Goal: Task Accomplishment & Management: Use online tool/utility

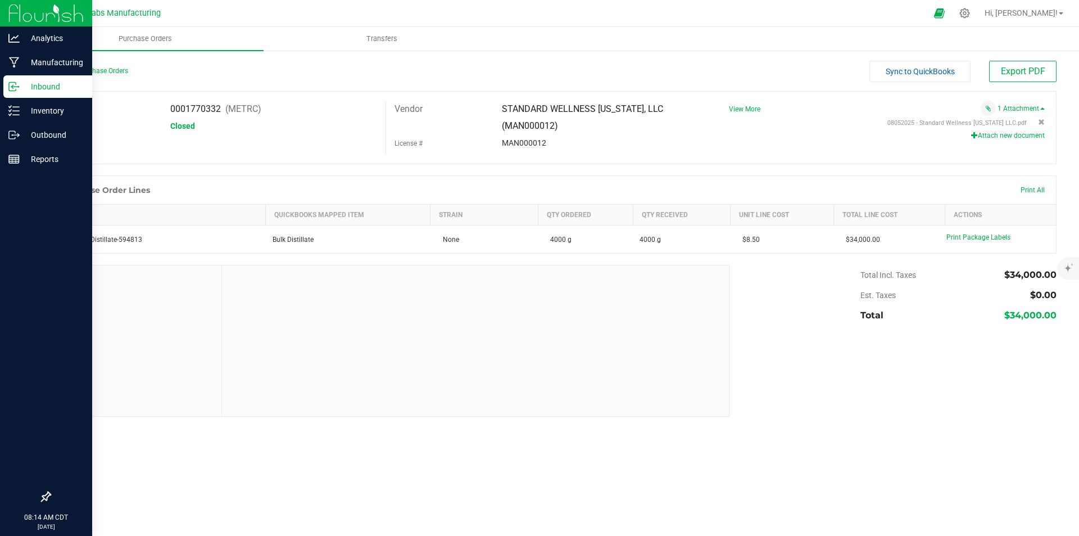
click at [15, 12] on img at bounding box center [45, 13] width 75 height 26
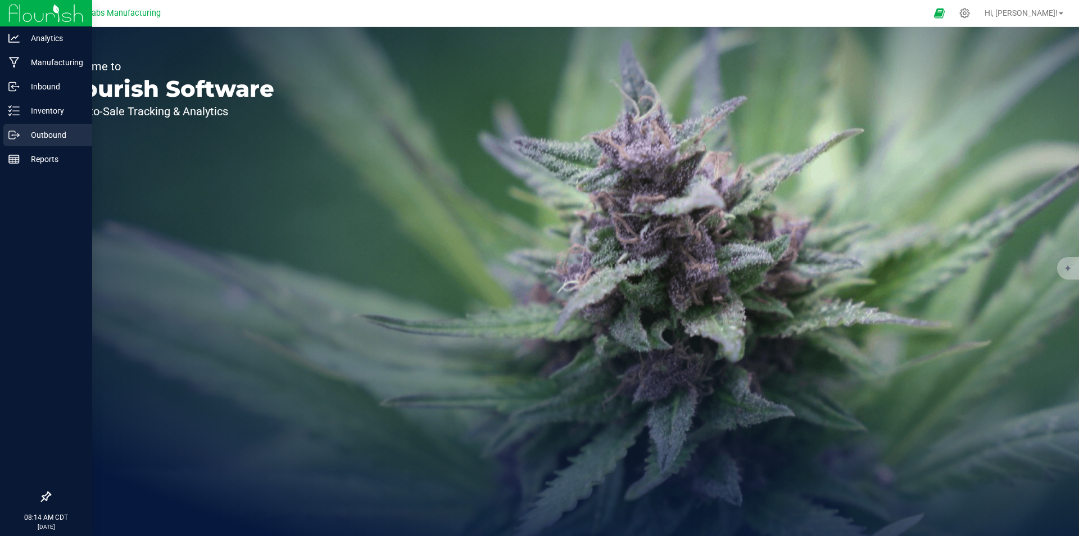
click at [42, 133] on p "Outbound" at bounding box center [53, 134] width 67 height 13
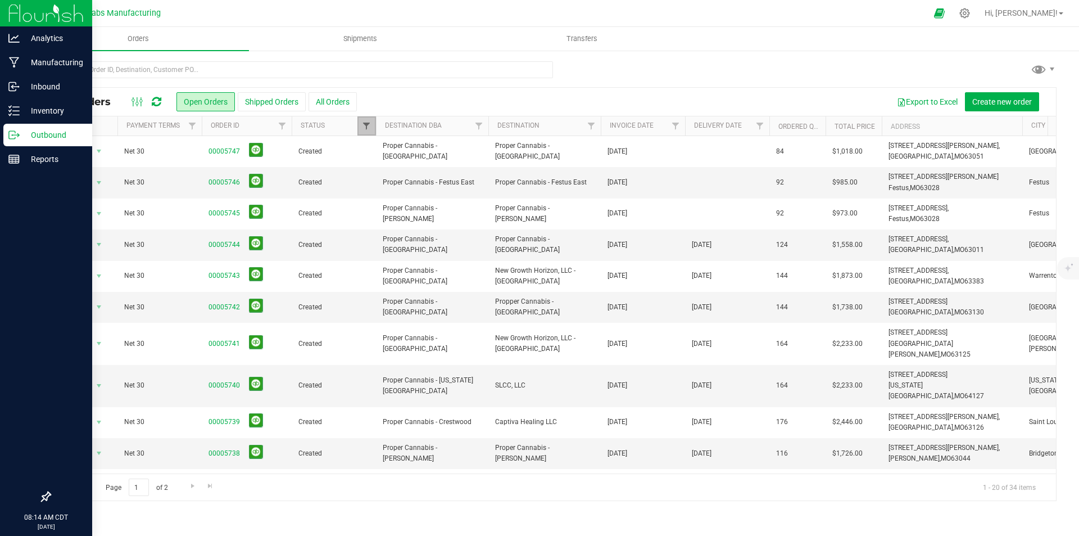
click at [363, 128] on span "Filter" at bounding box center [366, 125] width 9 height 9
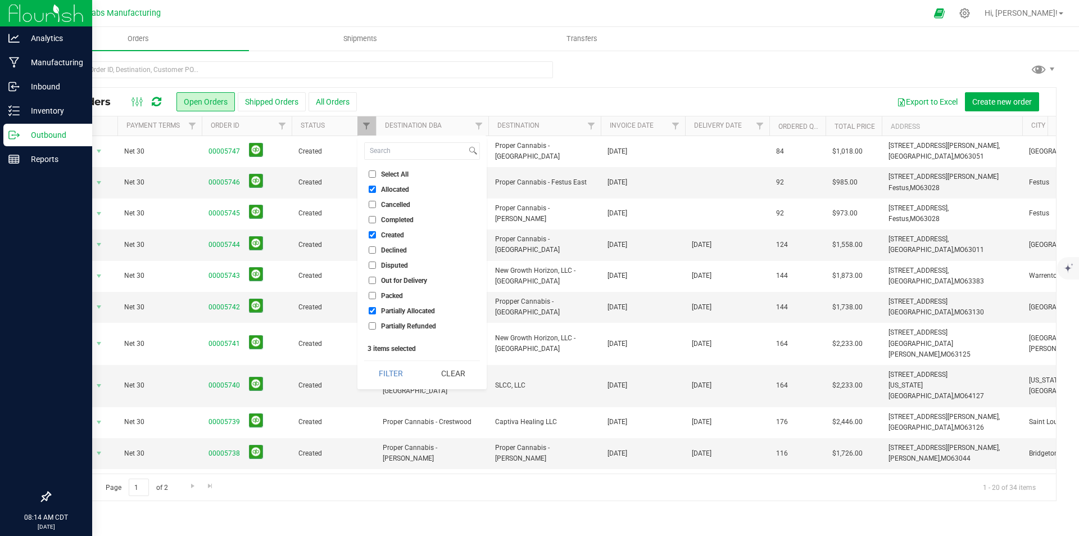
click at [370, 175] on input "Select All" at bounding box center [372, 173] width 7 height 7
checkbox input "true"
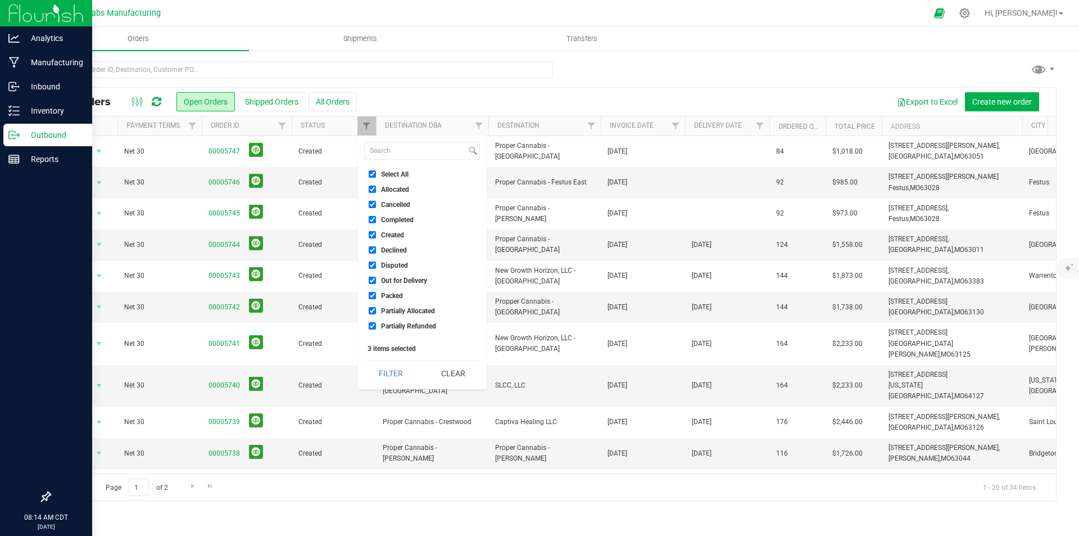
checkbox input "true"
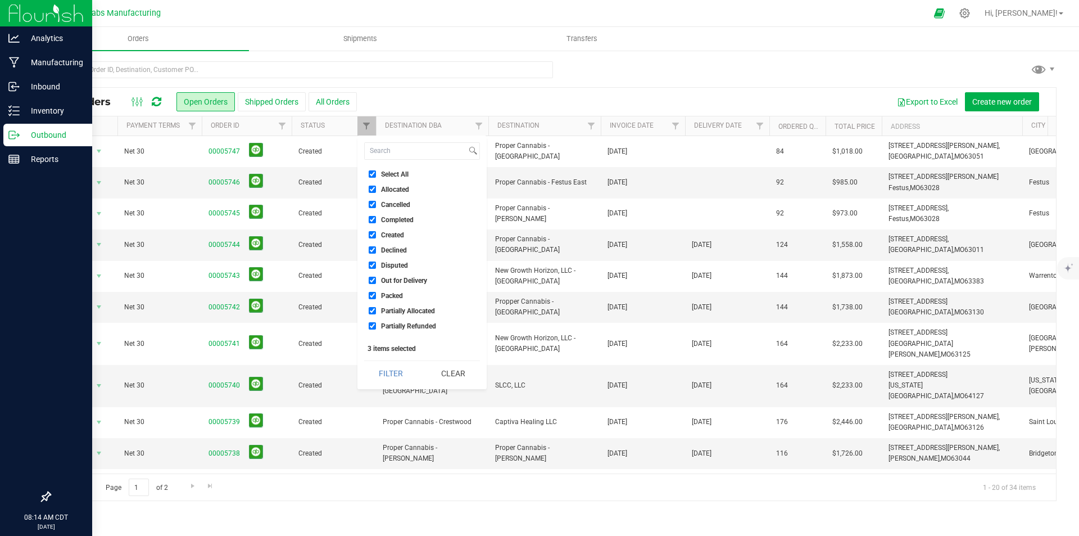
checkbox input "true"
click at [380, 373] on button "Filter" at bounding box center [391, 373] width 54 height 25
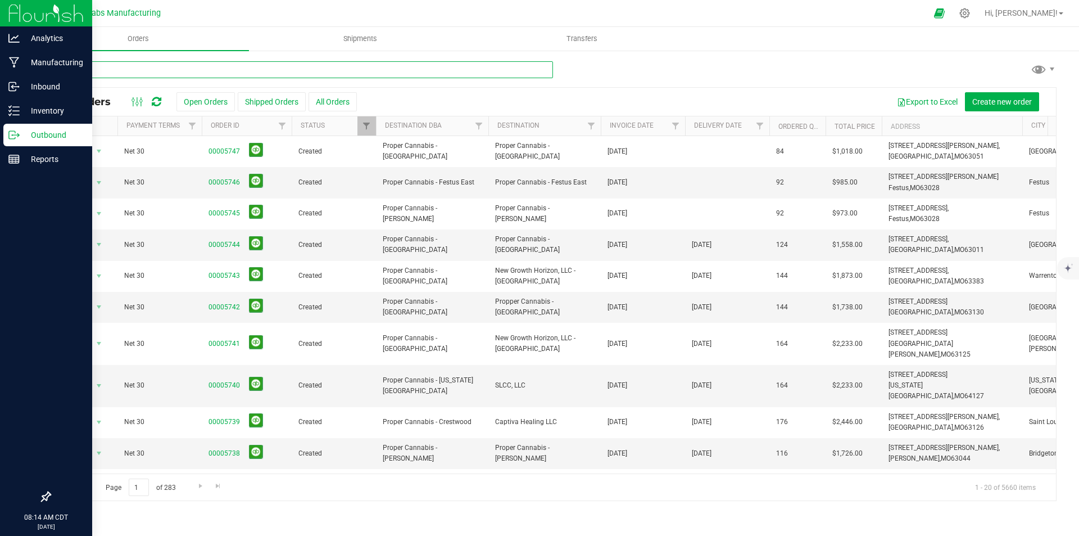
click at [242, 69] on input "text" at bounding box center [301, 69] width 504 height 17
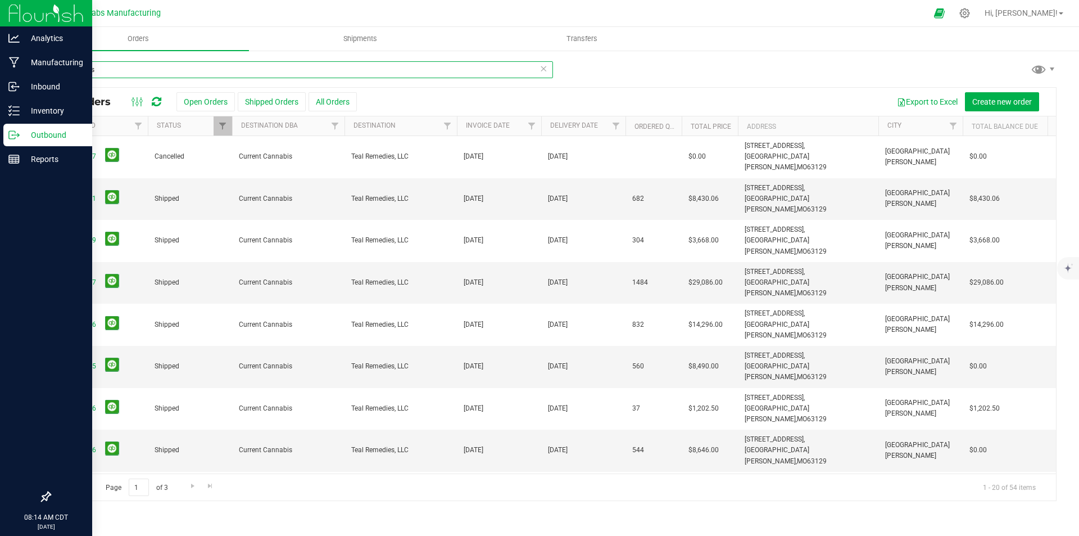
scroll to position [0, 115]
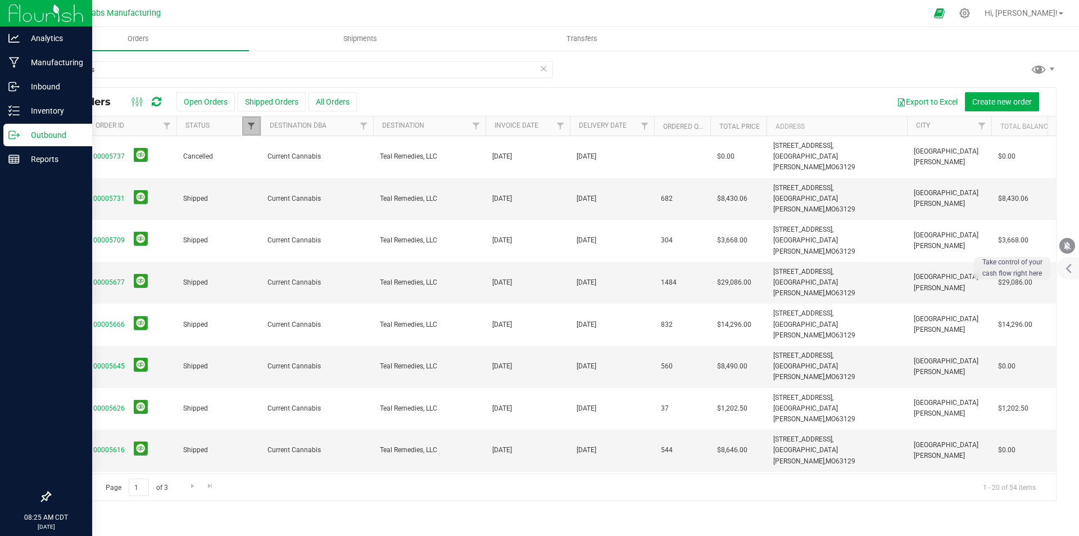
click at [250, 124] on span "Filter" at bounding box center [251, 125] width 9 height 9
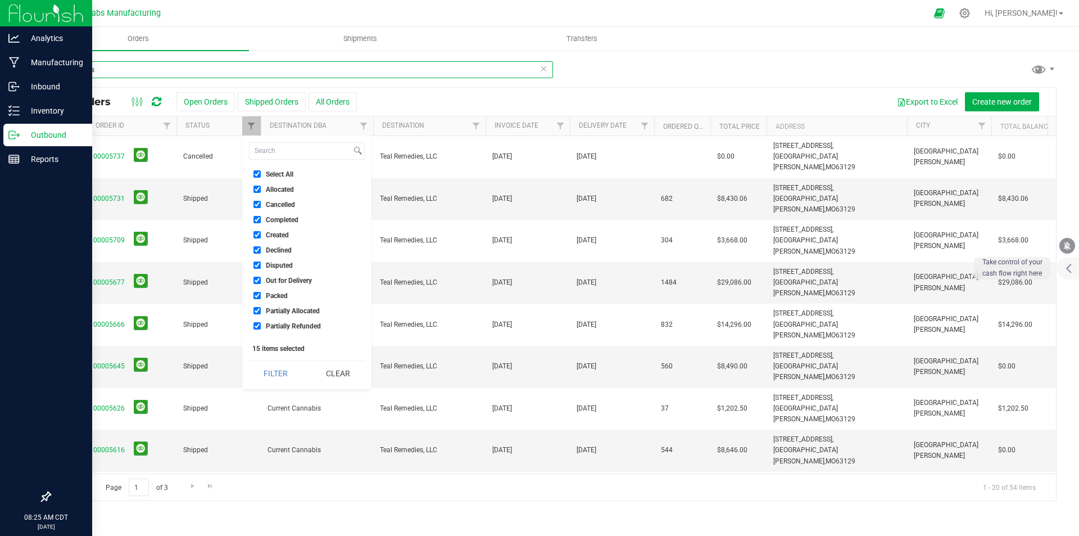
click at [157, 69] on input "remedies" at bounding box center [301, 69] width 504 height 17
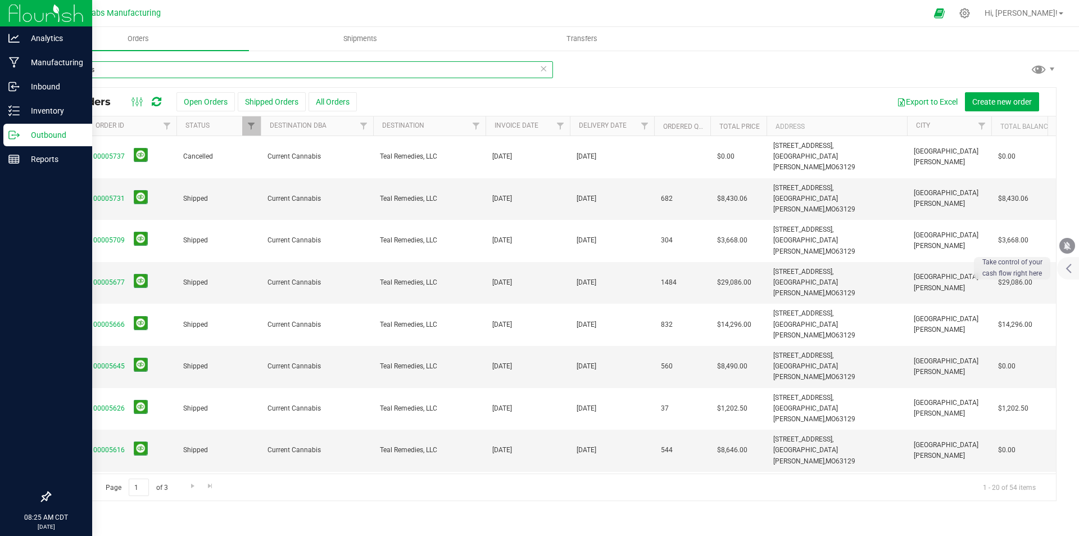
click at [157, 69] on input "remedies" at bounding box center [301, 69] width 504 height 17
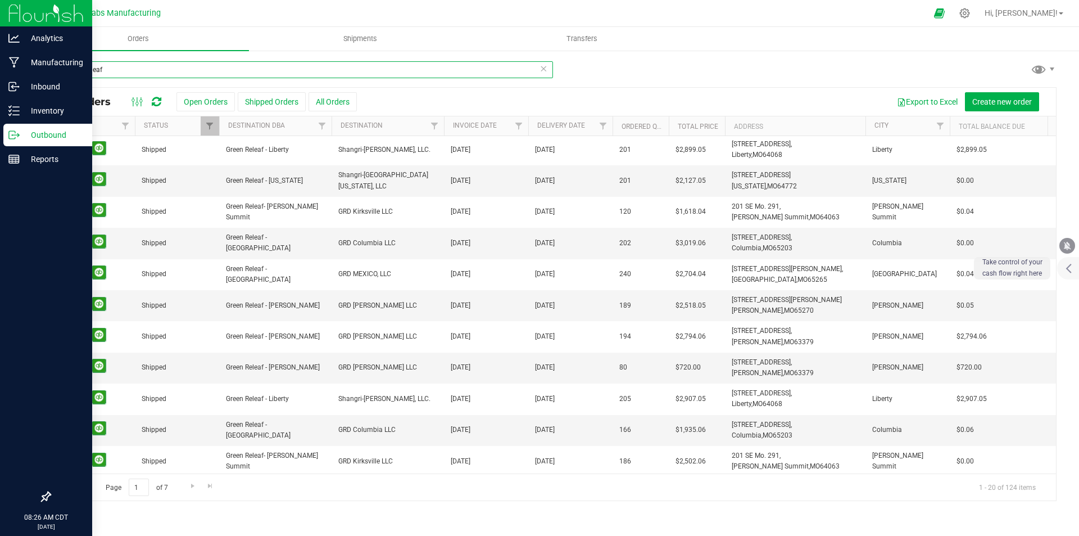
scroll to position [0, 157]
click at [119, 71] on input "green releaf" at bounding box center [301, 69] width 504 height 17
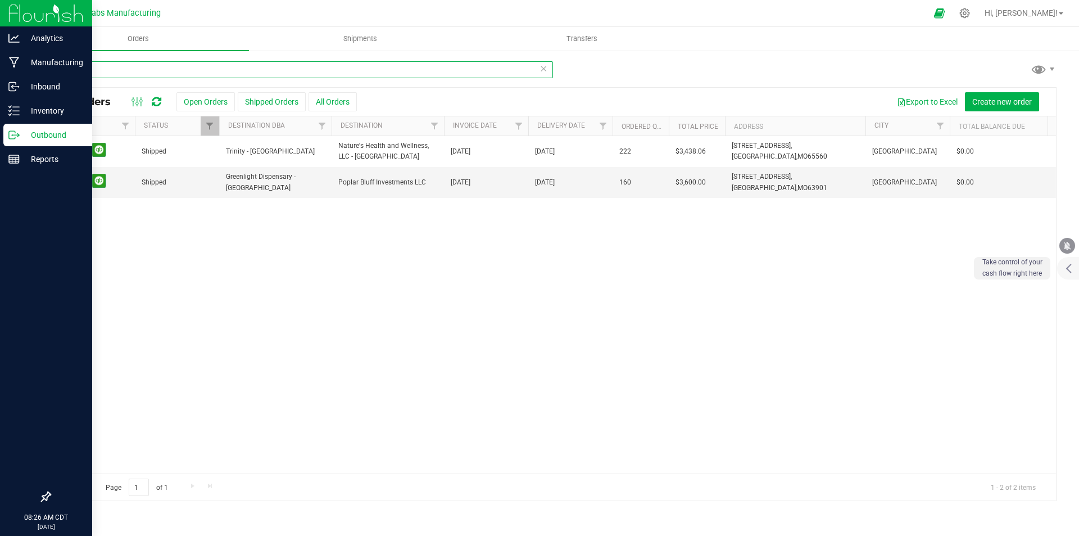
click at [119, 71] on input "5584" at bounding box center [301, 69] width 504 height 17
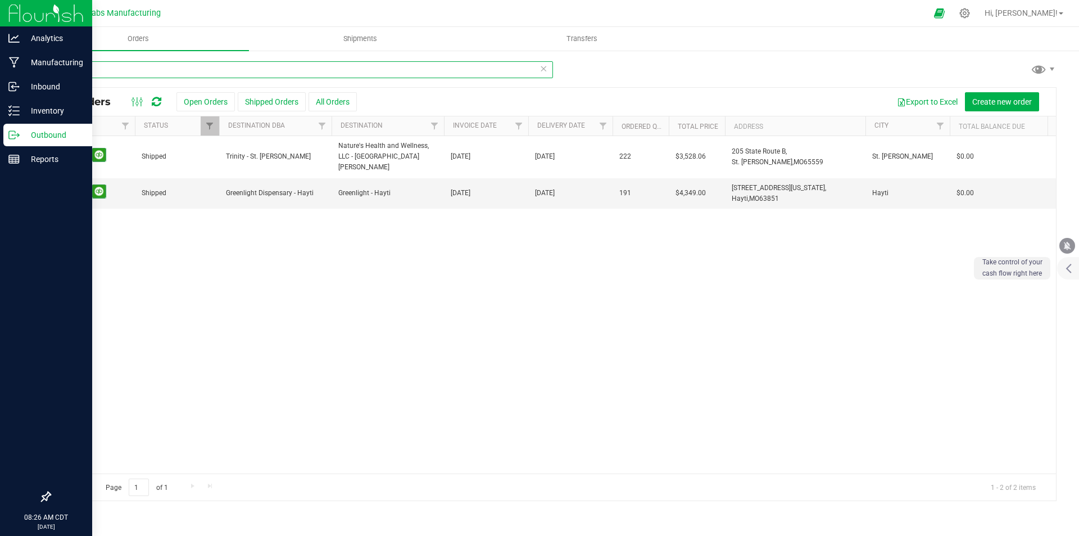
click at [119, 71] on input "5583" at bounding box center [301, 69] width 504 height 17
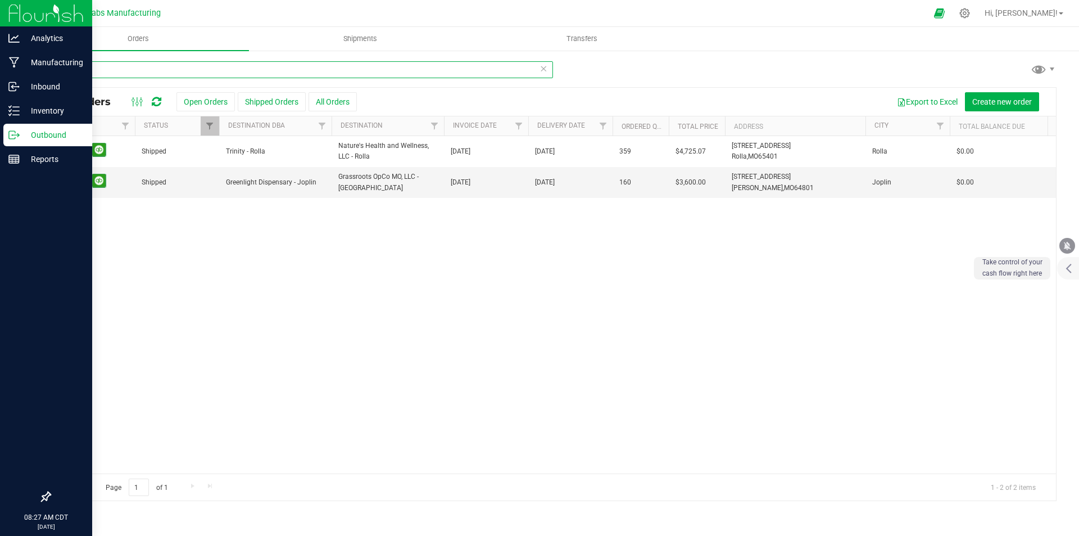
click at [120, 67] on input "5582" at bounding box center [301, 69] width 504 height 17
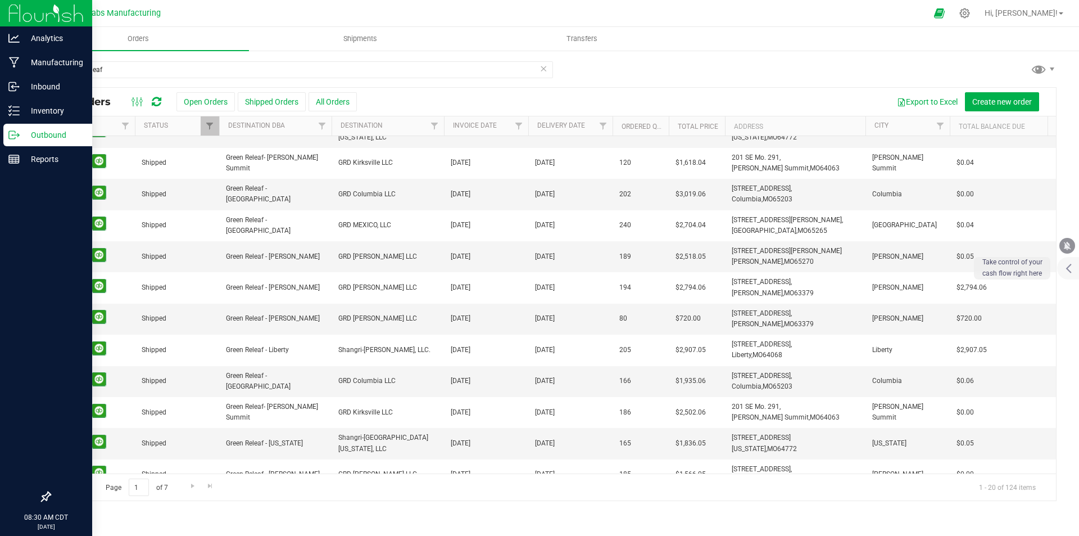
scroll to position [0, 157]
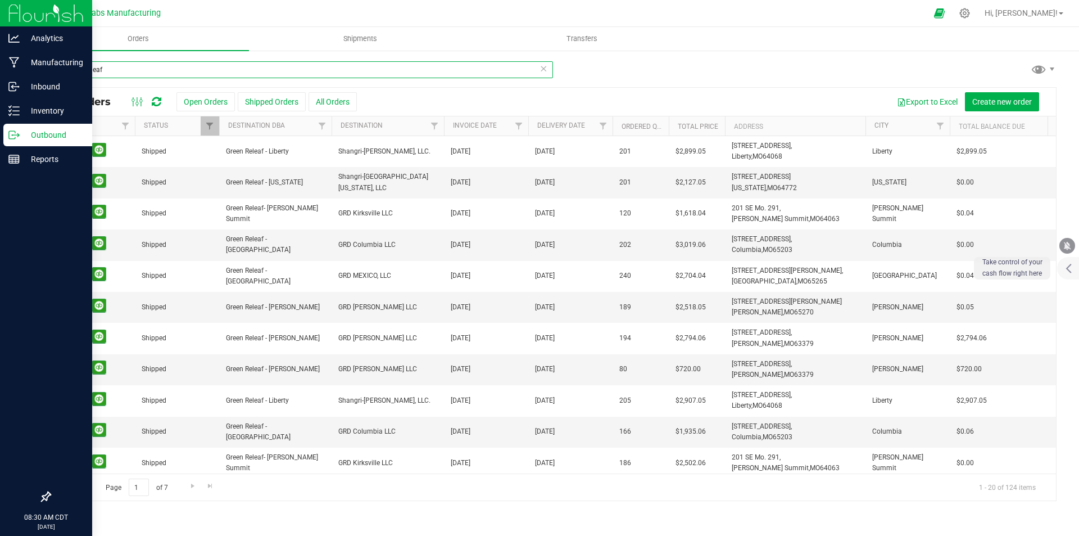
click at [146, 69] on input "green releaf" at bounding box center [301, 69] width 504 height 17
type input "cameron, llc"
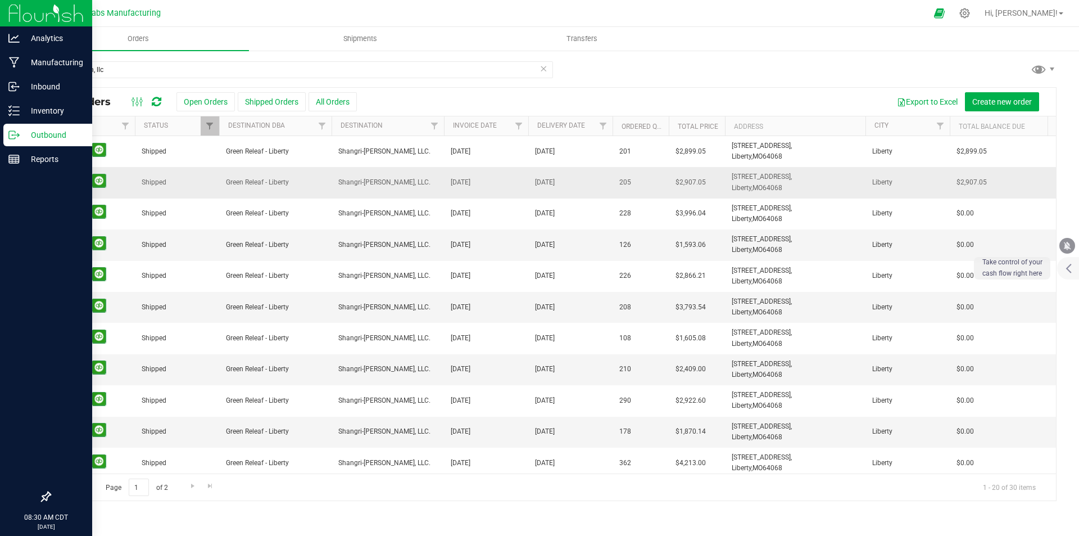
click at [69, 180] on link "00005624" at bounding box center [67, 182] width 31 height 11
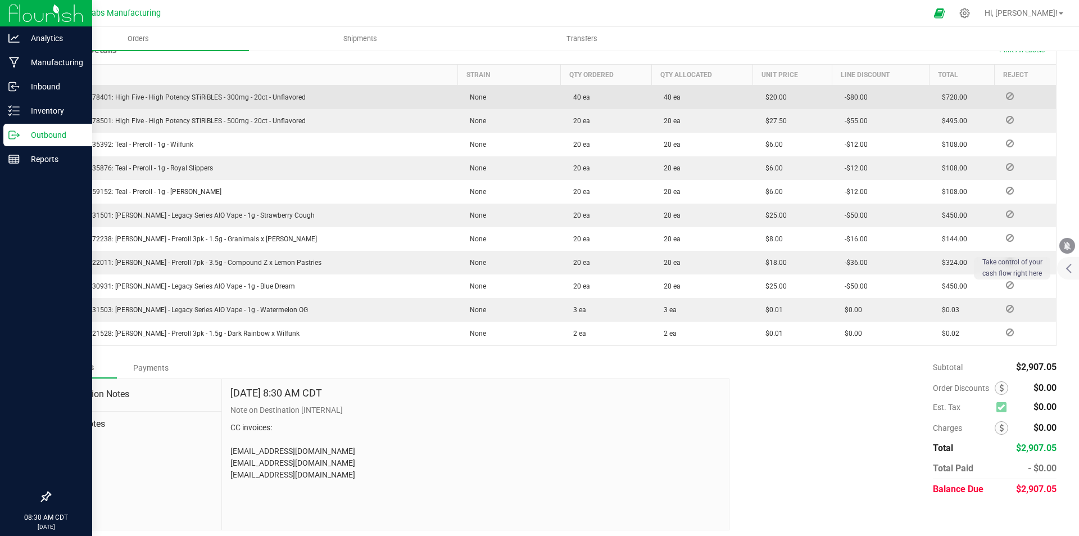
scroll to position [301, 0]
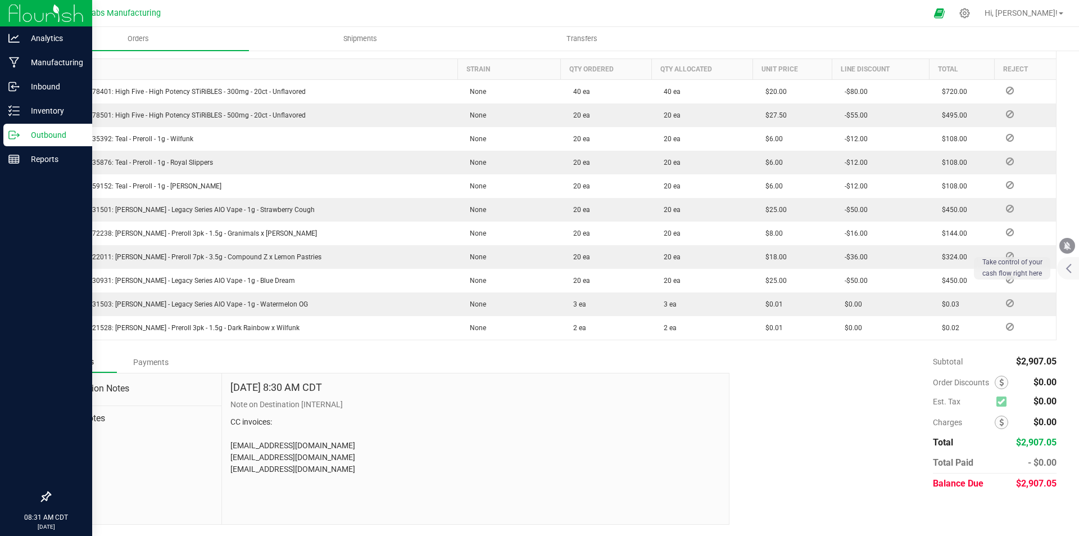
click at [151, 361] on div "Payments" at bounding box center [150, 362] width 67 height 20
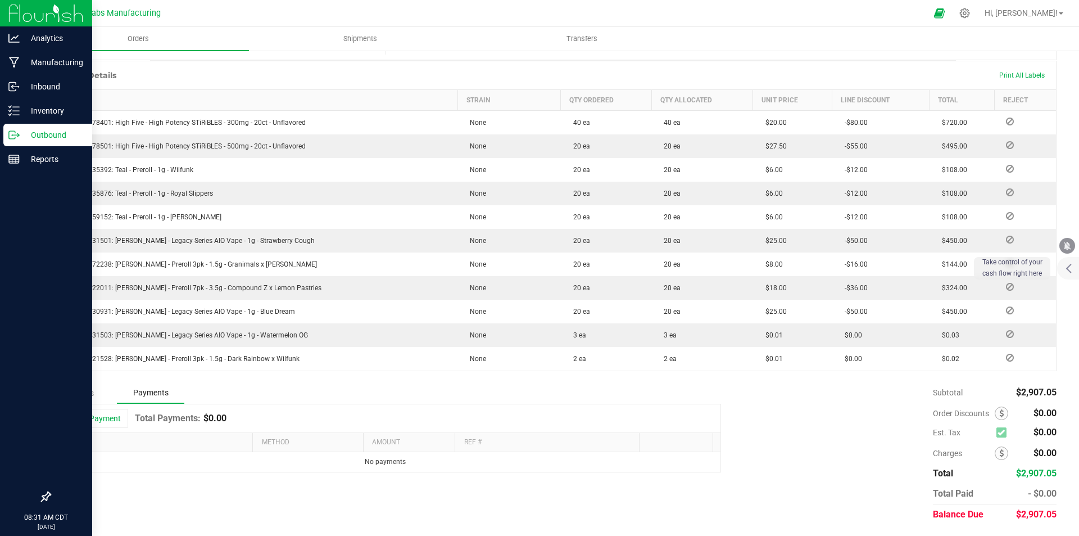
scroll to position [270, 0]
click at [98, 413] on button "Add Payment" at bounding box center [93, 418] width 70 height 19
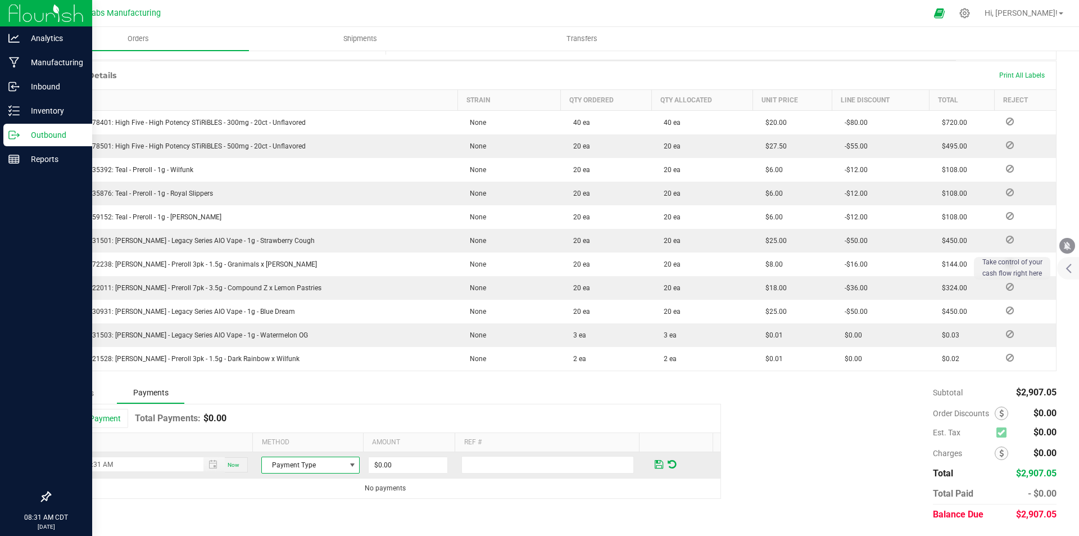
click at [308, 466] on span "Payment Type" at bounding box center [303, 465] width 83 height 16
click at [306, 415] on li "ACH & Bank Transfer" at bounding box center [305, 414] width 95 height 16
click at [394, 461] on input "0" at bounding box center [408, 465] width 79 height 16
type input "$2,907.05"
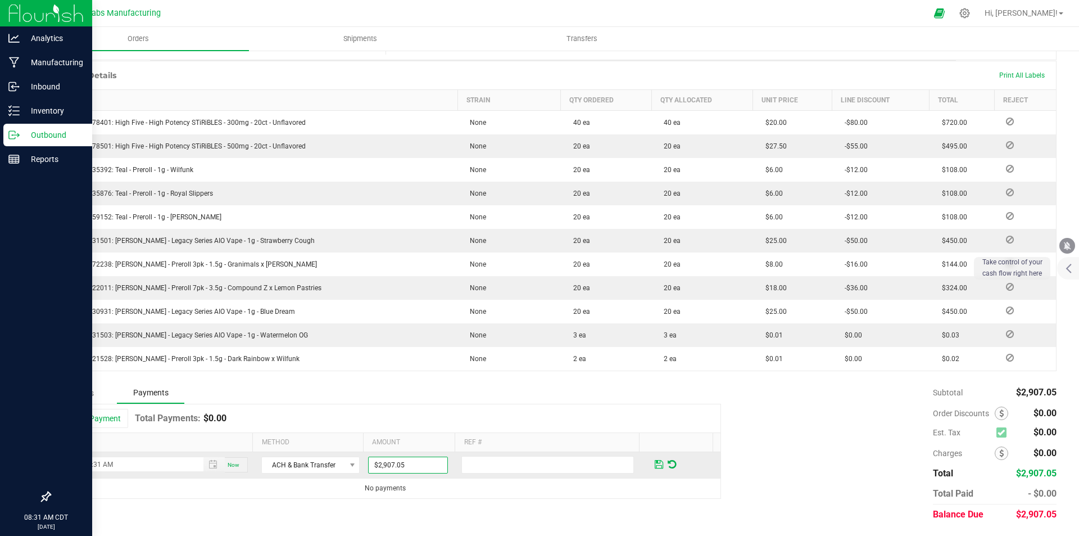
click at [655, 462] on span at bounding box center [659, 464] width 8 height 10
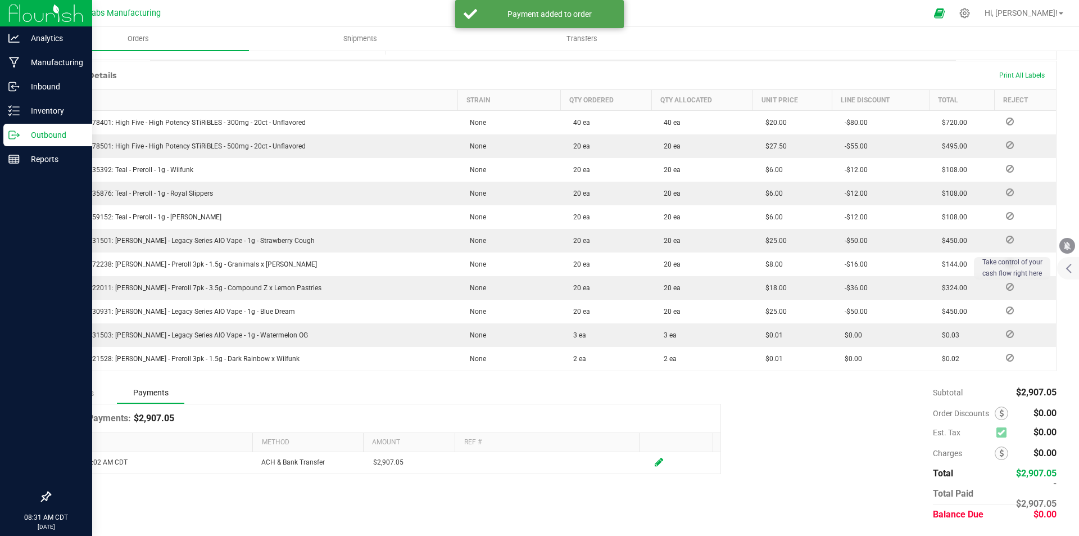
scroll to position [0, 0]
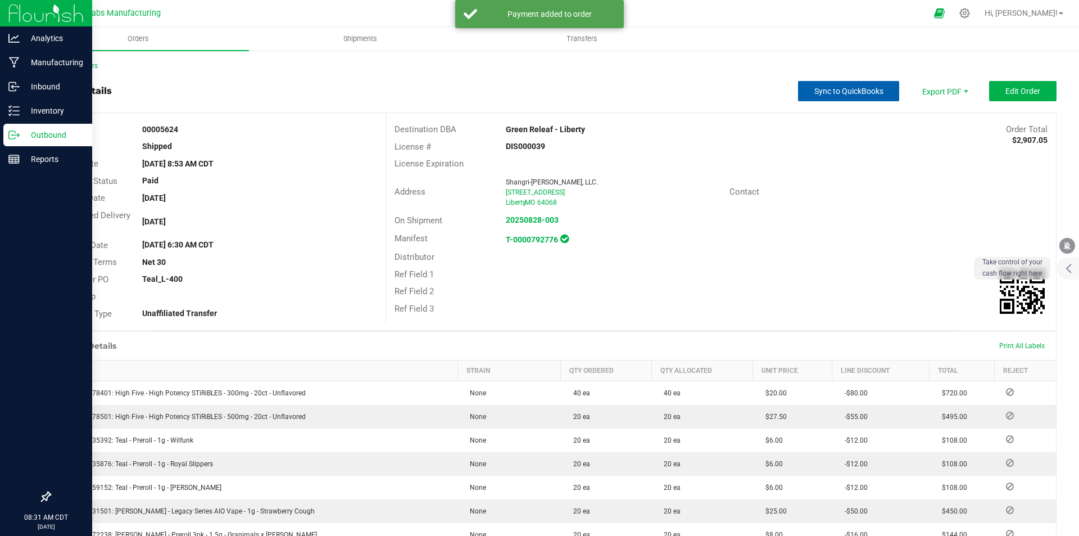
click at [871, 94] on span "Sync to QuickBooks" at bounding box center [848, 91] width 69 height 9
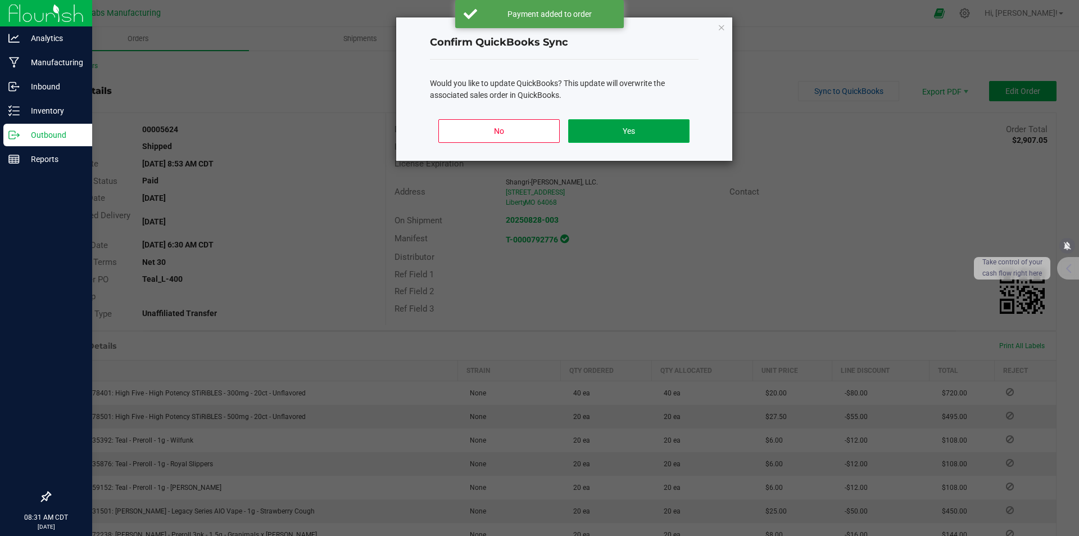
click at [653, 135] on button "Yes" at bounding box center [628, 131] width 121 height 24
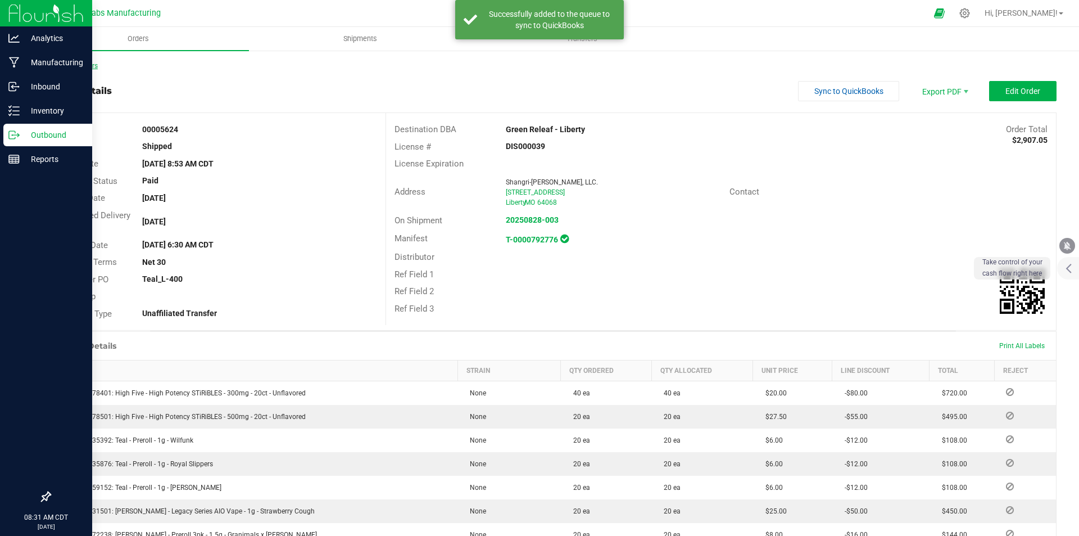
click at [92, 67] on link "Back to Orders" at bounding box center [73, 66] width 48 height 8
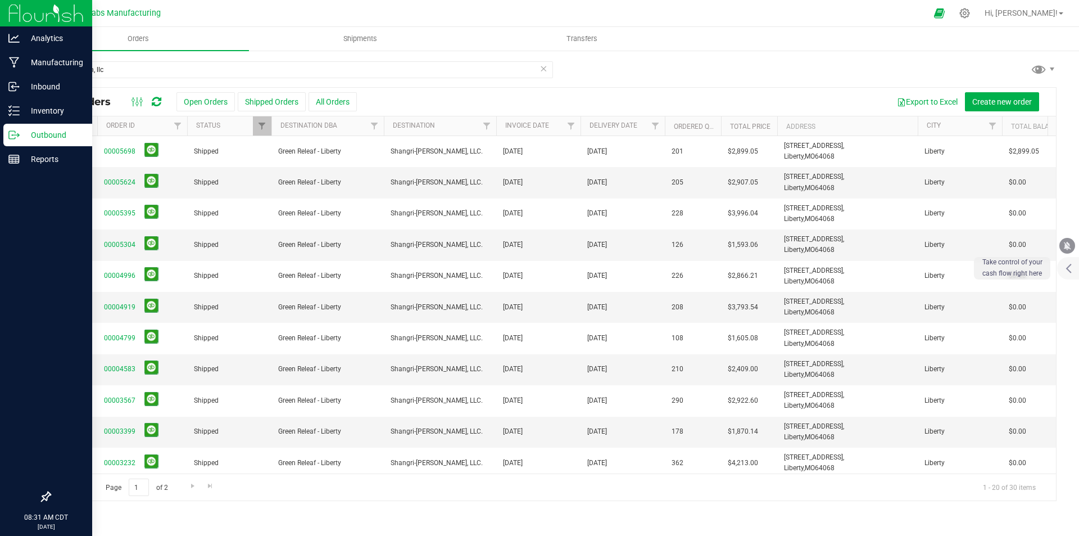
scroll to position [0, 137]
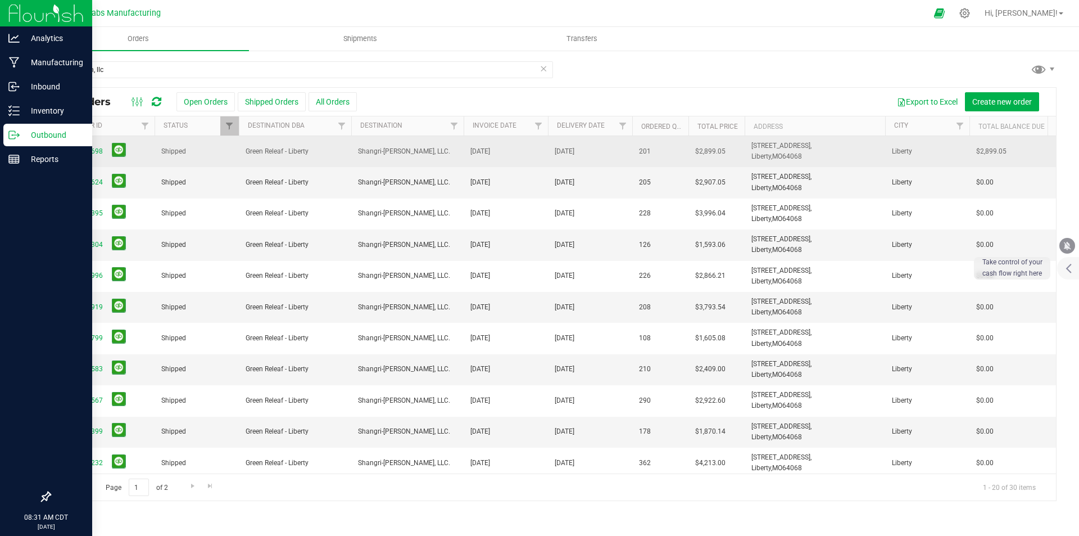
click at [92, 143] on span "00005698" at bounding box center [109, 151] width 76 height 17
click at [93, 149] on link "00005698" at bounding box center [86, 151] width 31 height 11
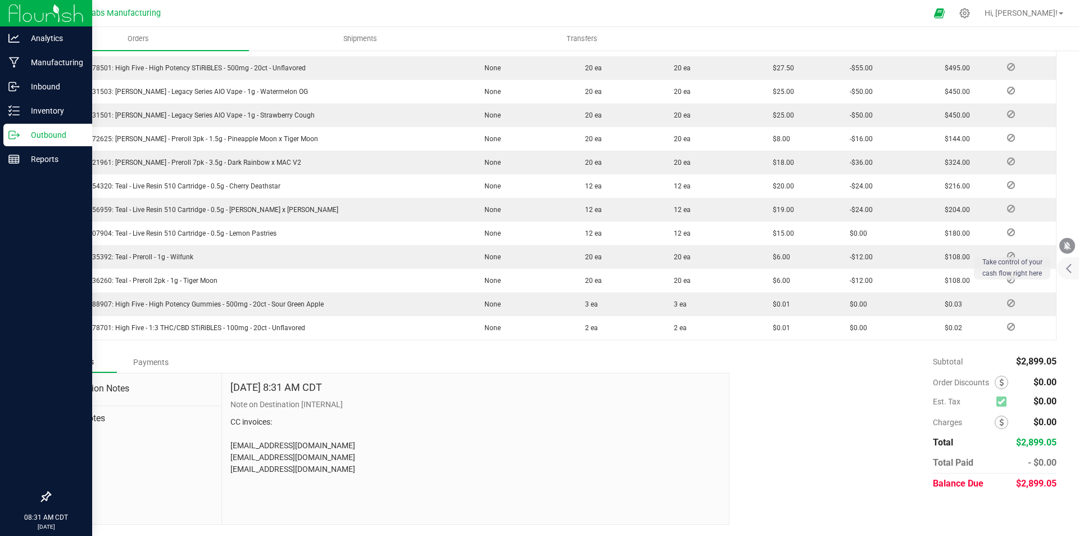
click at [160, 364] on div "Payments" at bounding box center [150, 362] width 67 height 20
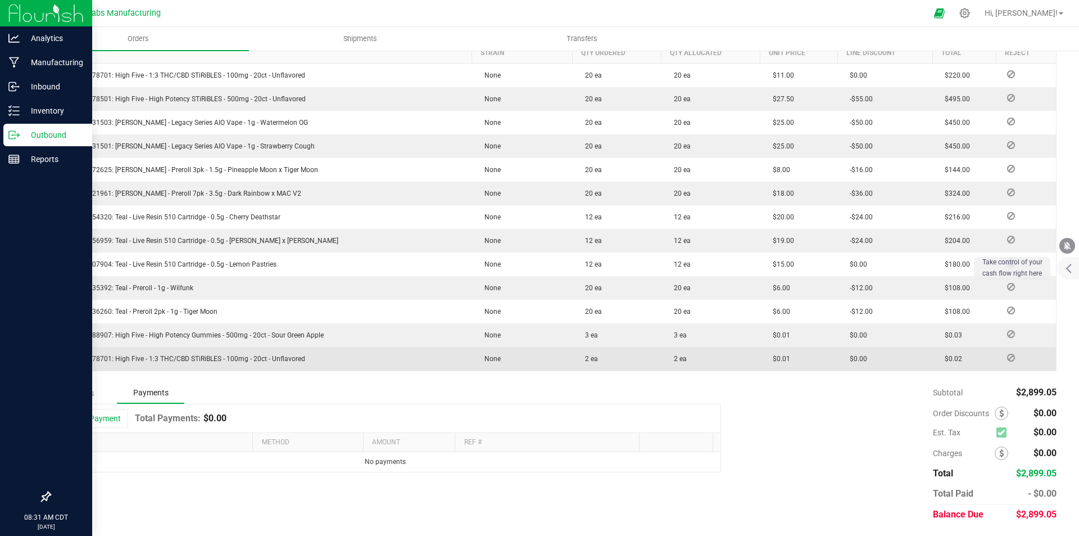
scroll to position [318, 0]
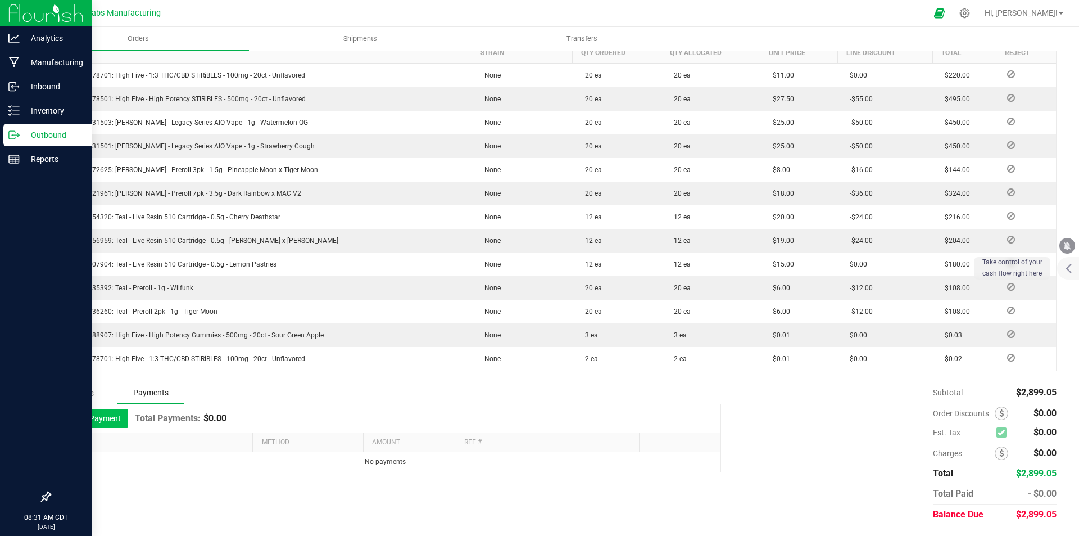
click at [123, 416] on button "Add Payment" at bounding box center [93, 418] width 70 height 19
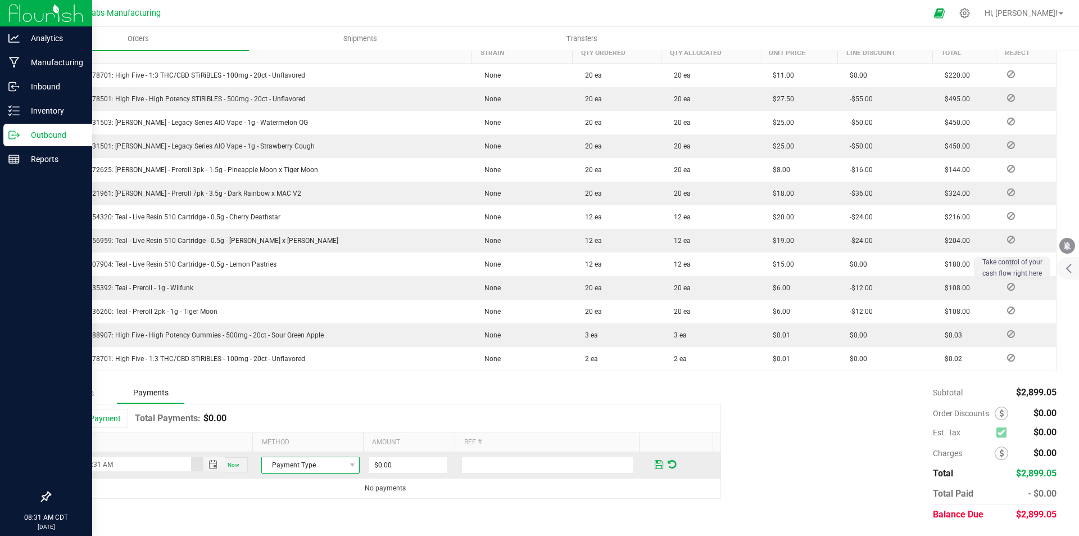
click at [291, 464] on span "Payment Type" at bounding box center [303, 465] width 83 height 16
click at [297, 417] on li "ACH & Bank Transfer" at bounding box center [305, 414] width 95 height 16
click at [405, 464] on input "0" at bounding box center [408, 465] width 79 height 16
type input "$2,899.00"
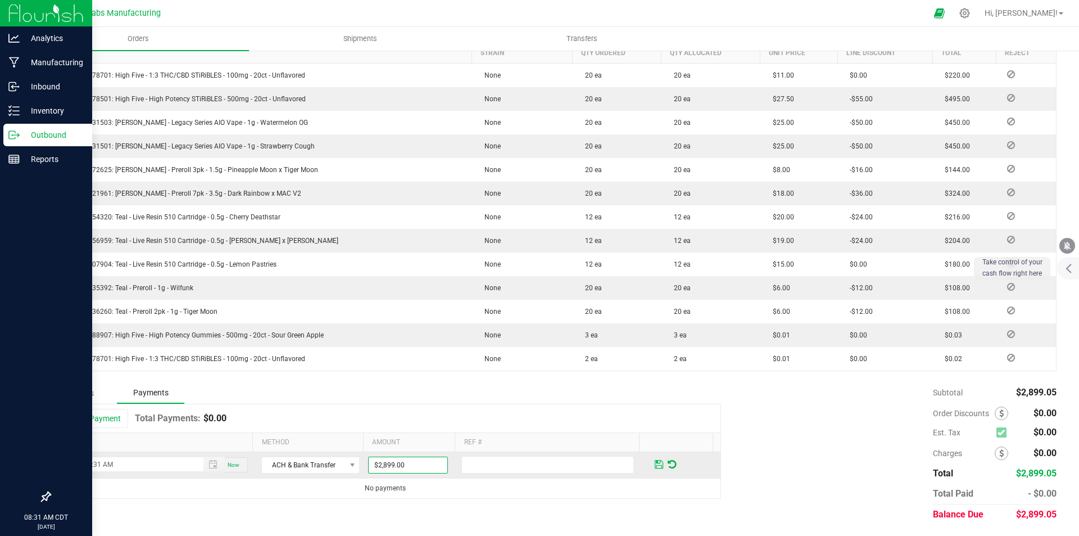
click at [655, 461] on span at bounding box center [659, 464] width 8 height 10
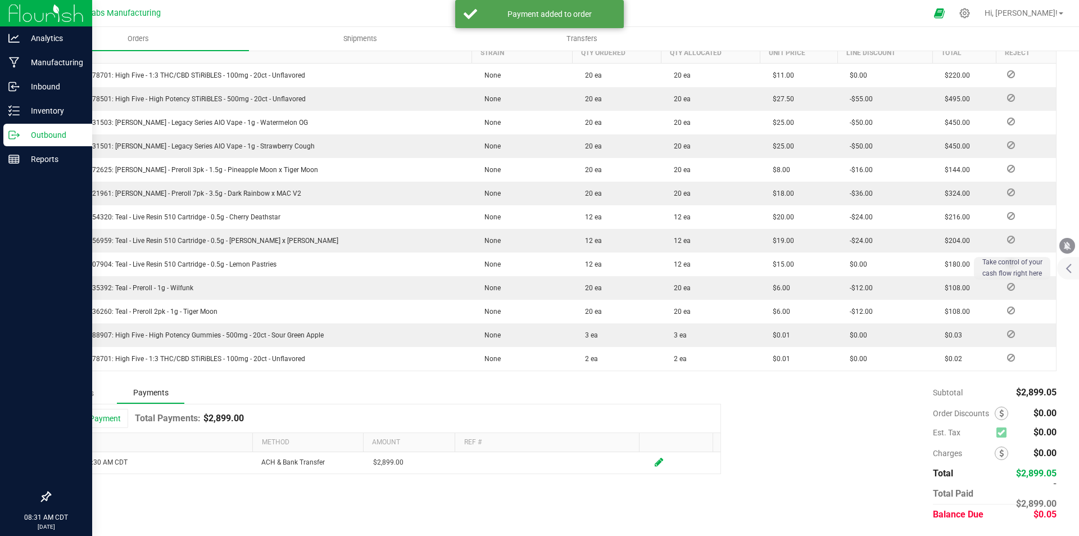
scroll to position [0, 0]
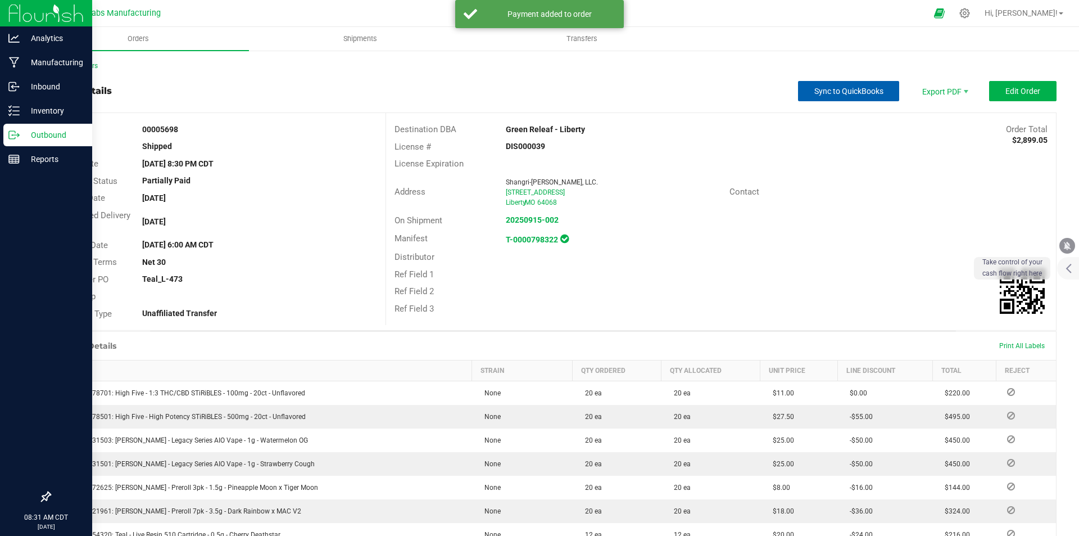
click at [857, 97] on button "Sync to QuickBooks" at bounding box center [848, 91] width 101 height 20
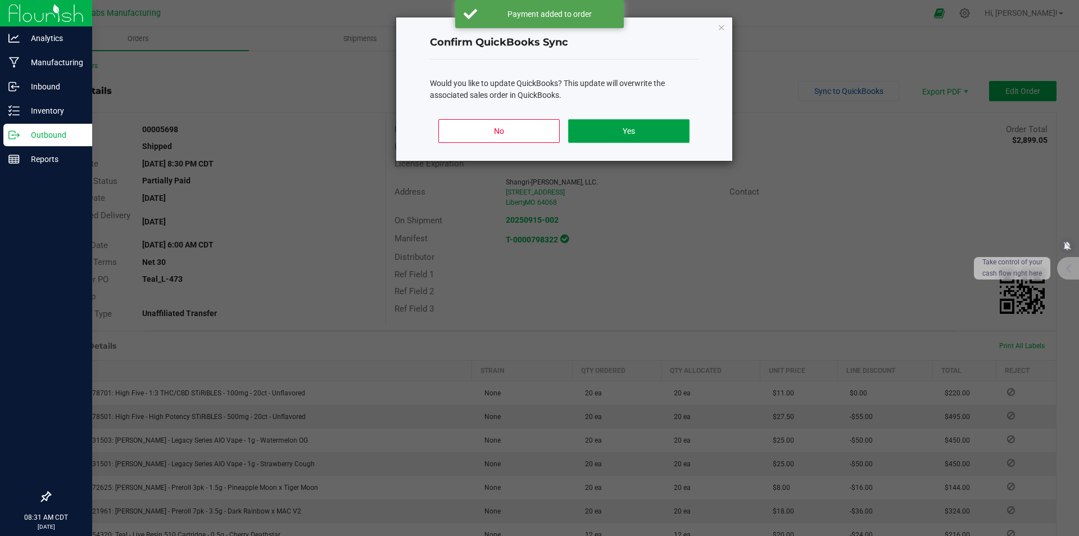
click at [673, 125] on button "Yes" at bounding box center [628, 131] width 121 height 24
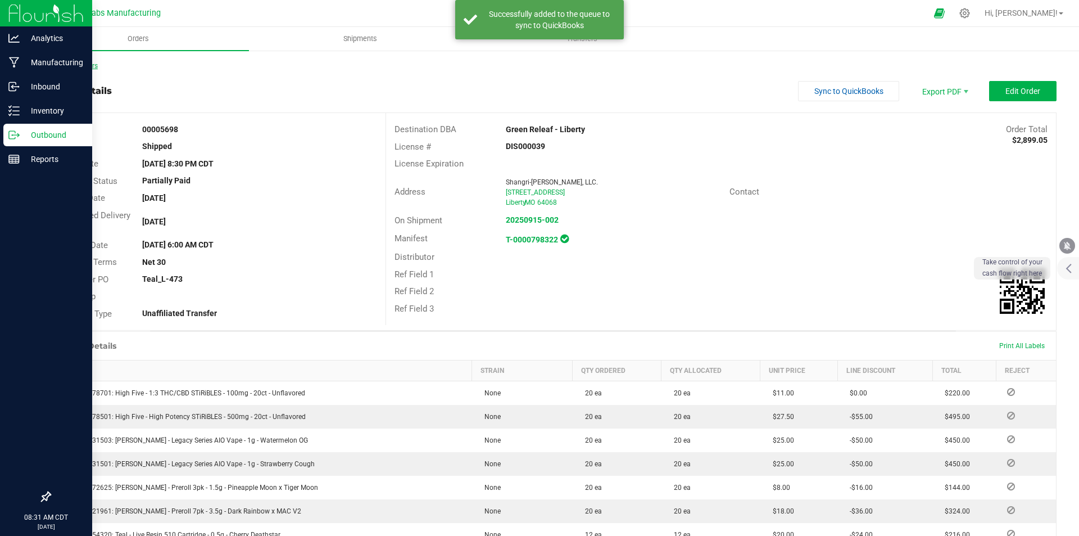
click at [87, 66] on link "Back to Orders" at bounding box center [73, 66] width 48 height 8
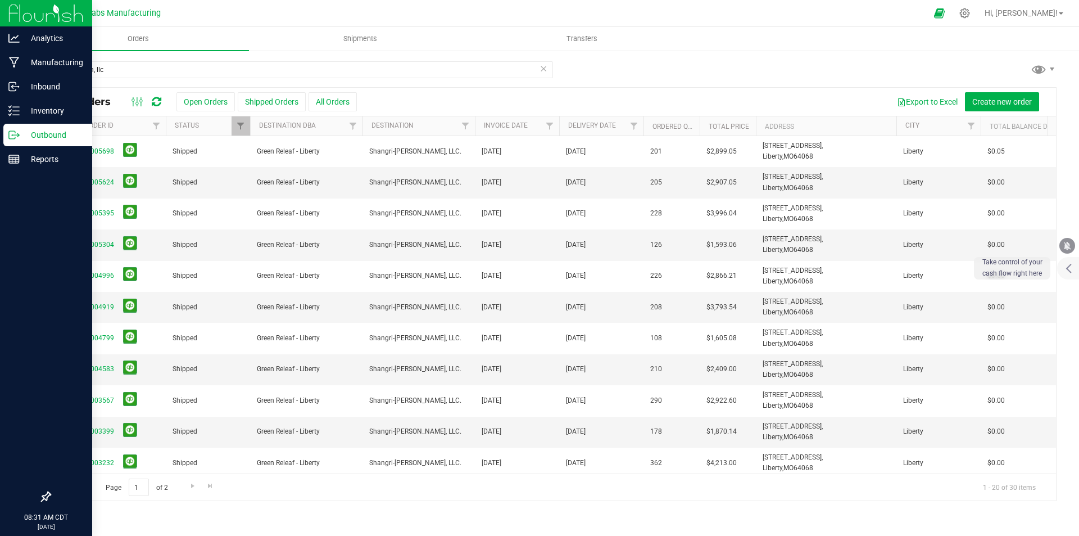
scroll to position [0, 133]
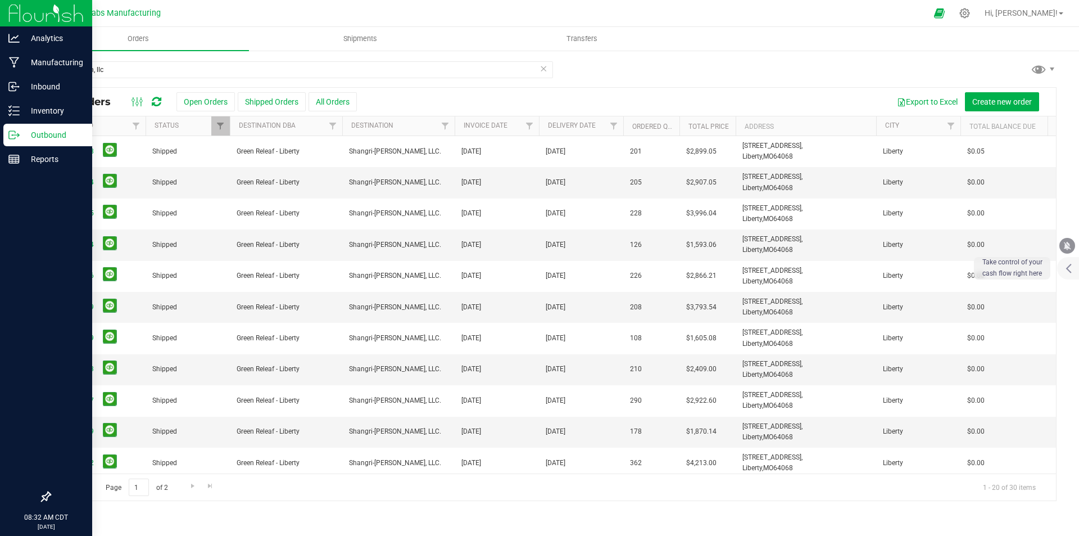
click at [23, 8] on img at bounding box center [45, 13] width 75 height 26
